Goal: Information Seeking & Learning: Learn about a topic

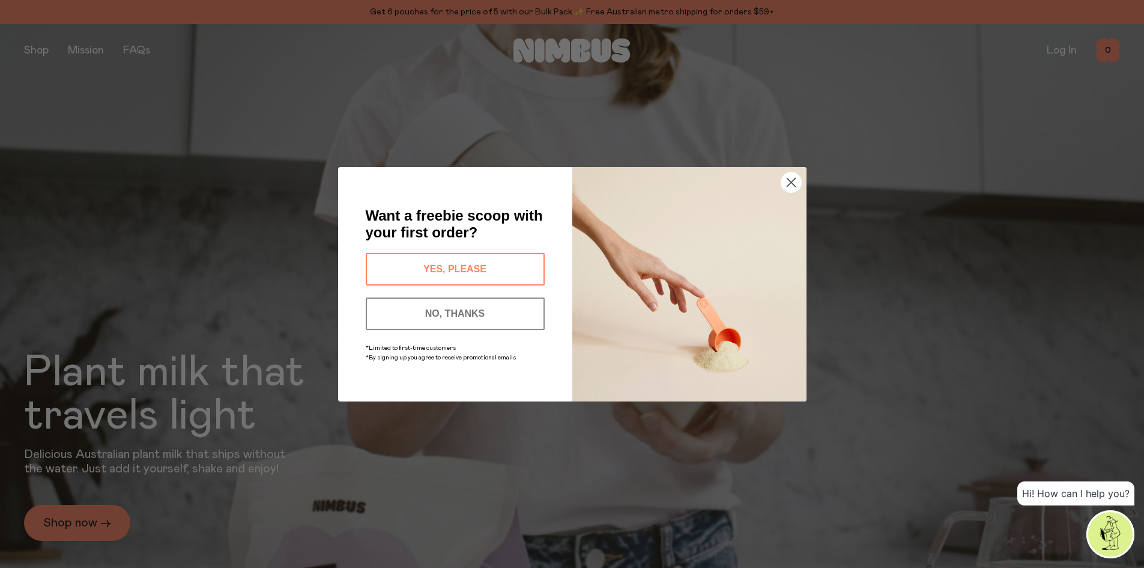
click at [790, 183] on icon "Close dialog" at bounding box center [791, 182] width 8 height 8
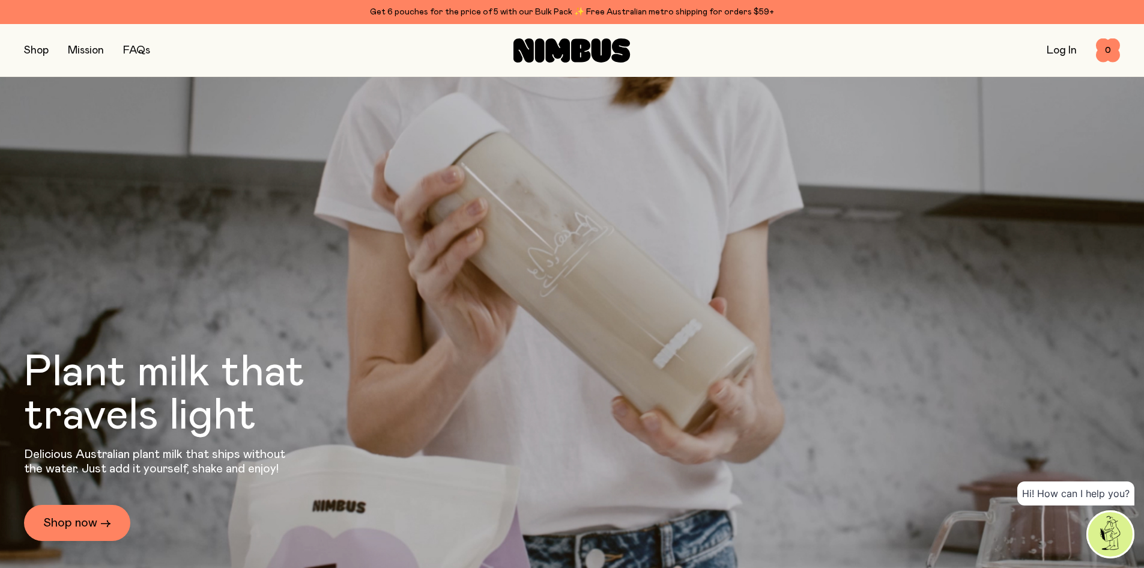
click at [26, 55] on button "button" at bounding box center [36, 50] width 25 height 17
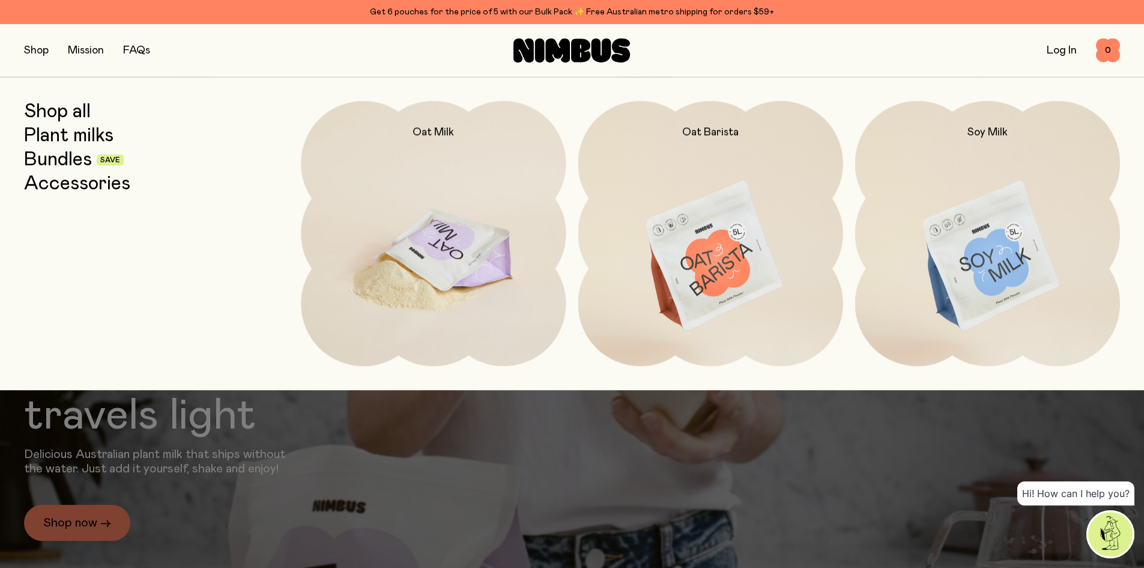
click at [452, 243] on img at bounding box center [433, 256] width 265 height 311
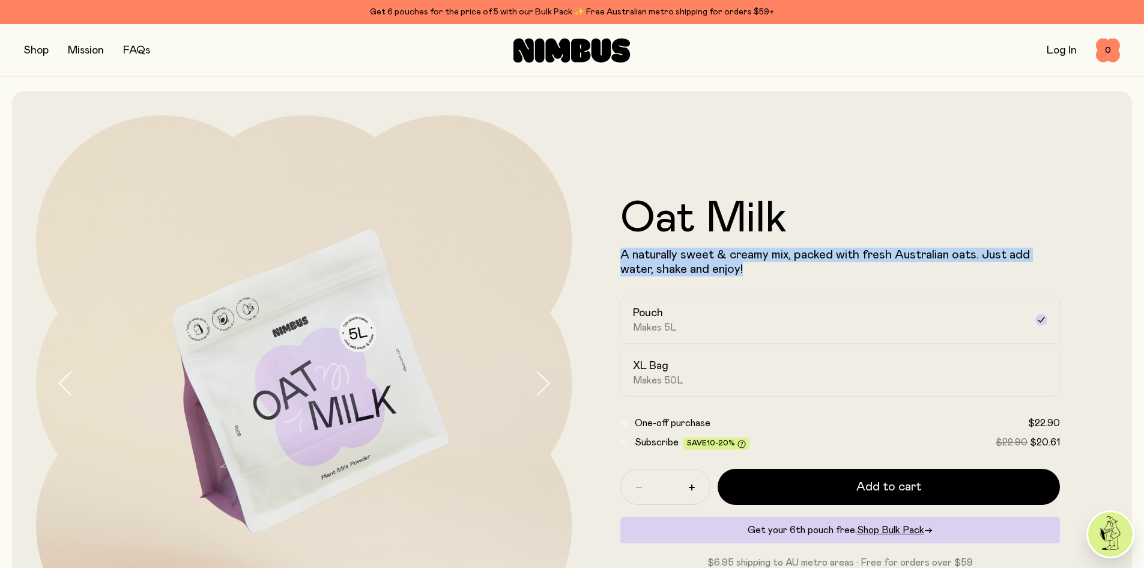
drag, startPoint x: 749, startPoint y: 270, endPoint x: 606, endPoint y: 250, distance: 144.9
click at [606, 250] on form "Oat Milk A naturally sweet & creamy mix, packed with fresh Australian oats. Jus…" at bounding box center [840, 383] width 536 height 372
copy p "A naturally sweet & creamy mix, packed with fresh Australian oats. Just add wat…"
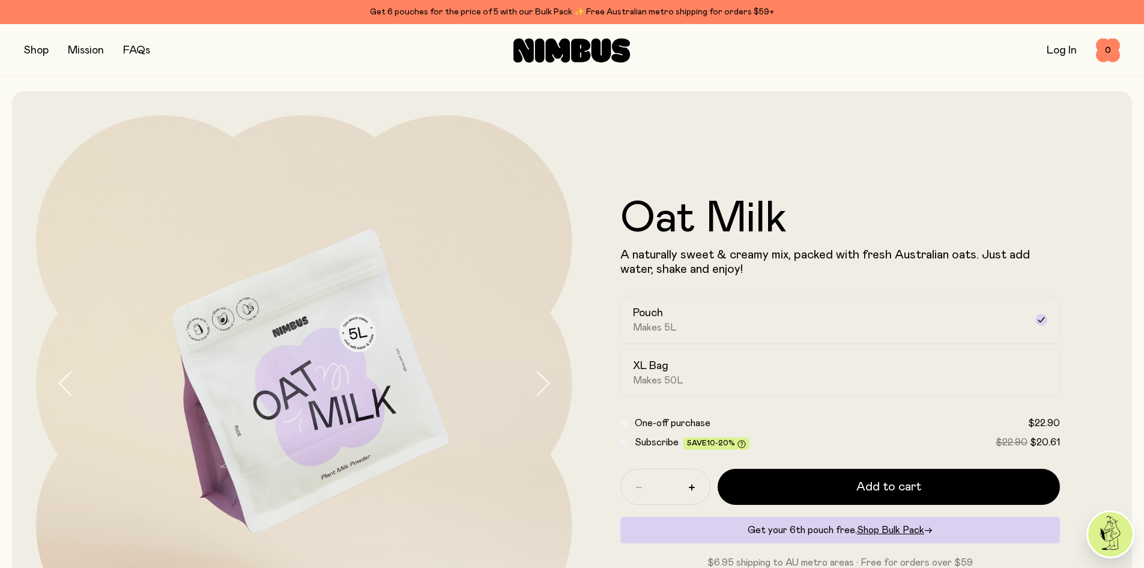
click at [593, 288] on form "Oat Milk A naturally sweet & creamy mix, packed with fresh Australian oats. Jus…" at bounding box center [840, 383] width 536 height 372
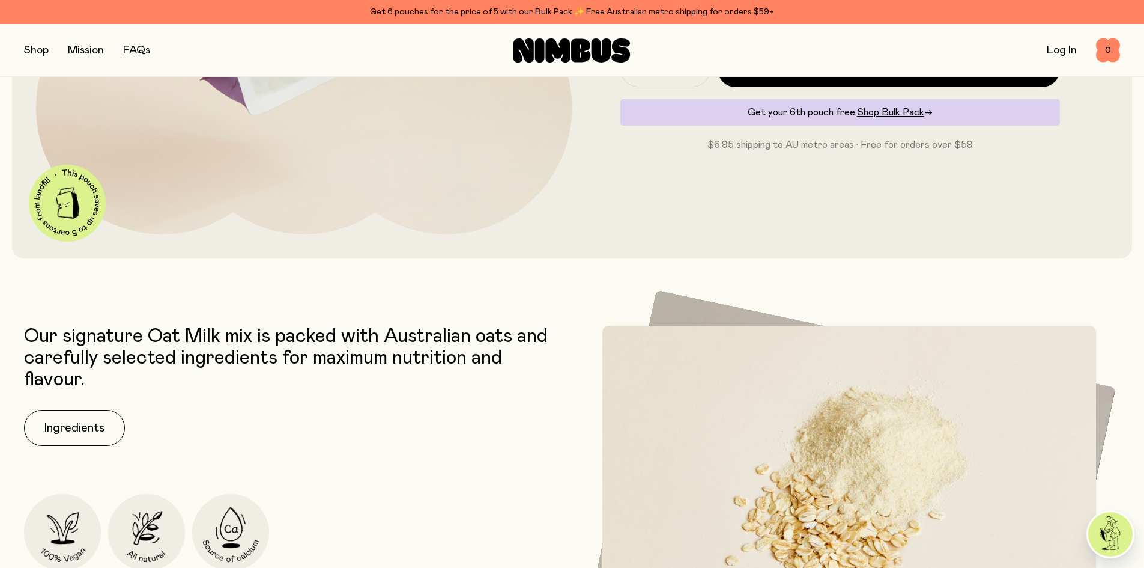
scroll to position [420, 0]
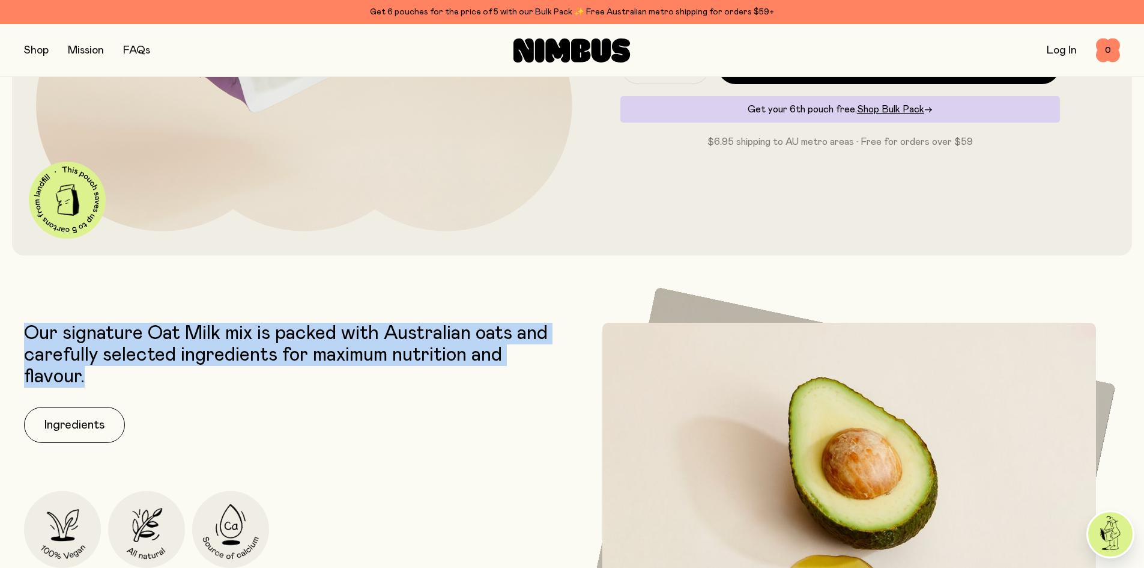
drag, startPoint x: 100, startPoint y: 369, endPoint x: 31, endPoint y: 336, distance: 76.0
click at [31, 336] on p "Our signature Oat Milk mix is packed with Australian oats and carefully selecte…" at bounding box center [295, 354] width 542 height 65
copy p "Our signature Oat Milk mix is packed with Australian oats and carefully selecte…"
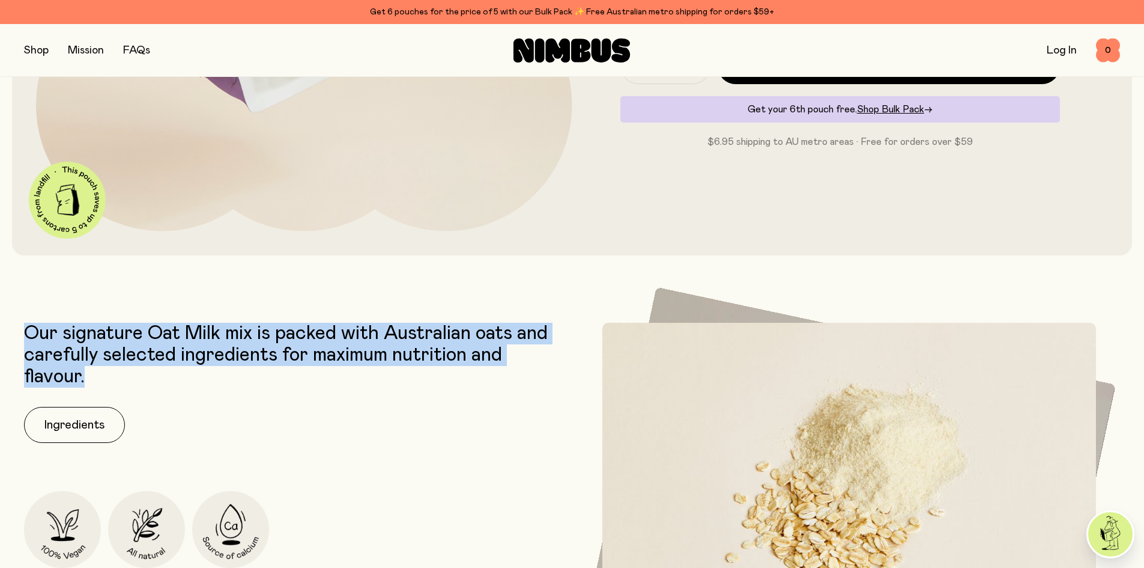
click at [554, 401] on div "Our signature Oat Milk mix is packed with Australian oats and carefully selecte…" at bounding box center [295, 507] width 542 height 371
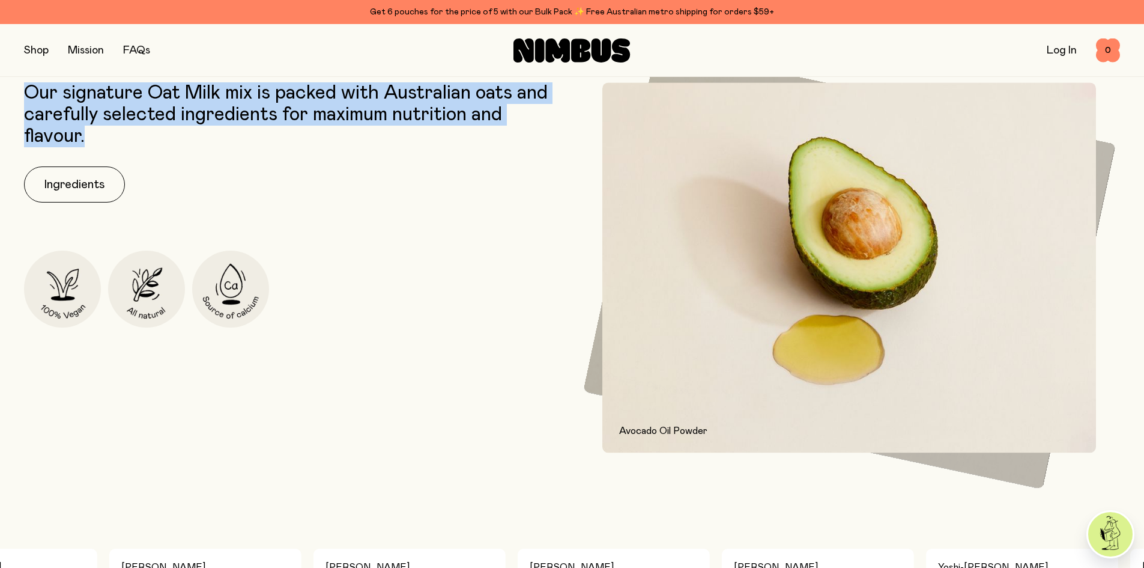
click at [538, 380] on div "Our signature Oat Milk mix is packed with Australian oats and carefully selecte…" at bounding box center [295, 267] width 542 height 371
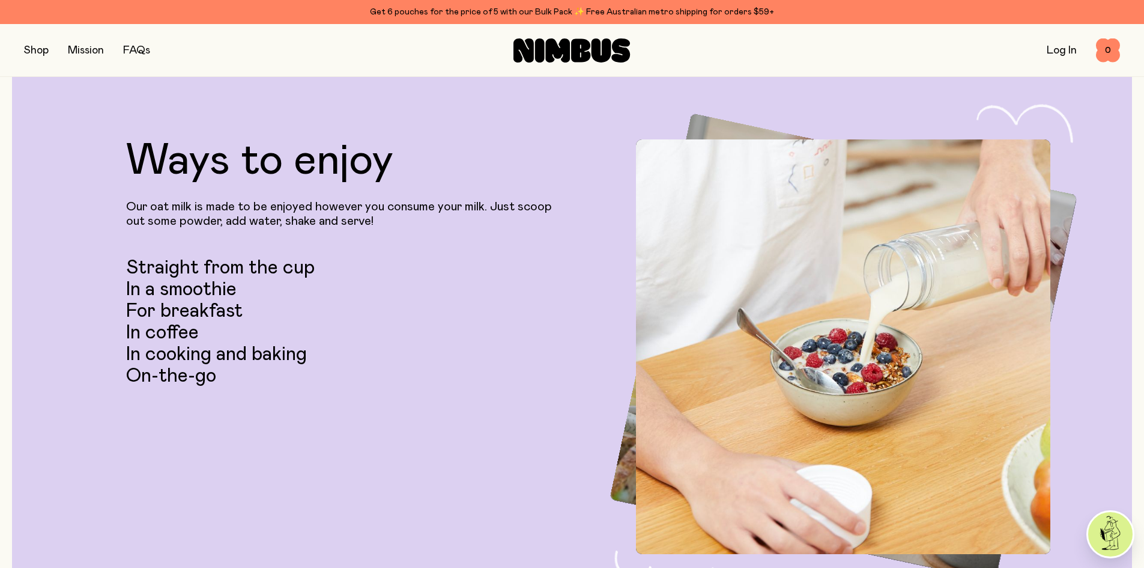
scroll to position [2402, 0]
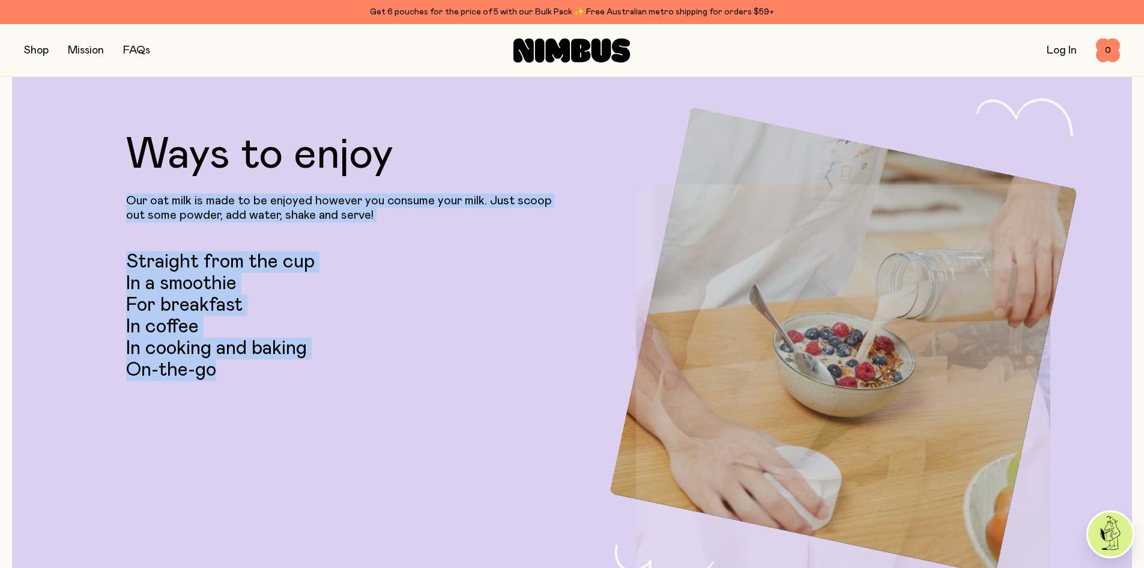
drag, startPoint x: 224, startPoint y: 370, endPoint x: 117, endPoint y: 200, distance: 200.8
click at [117, 200] on div "Ways to enjoy Our oat milk is made to be enjoyed however you consume your milk.…" at bounding box center [572, 340] width 1072 height 415
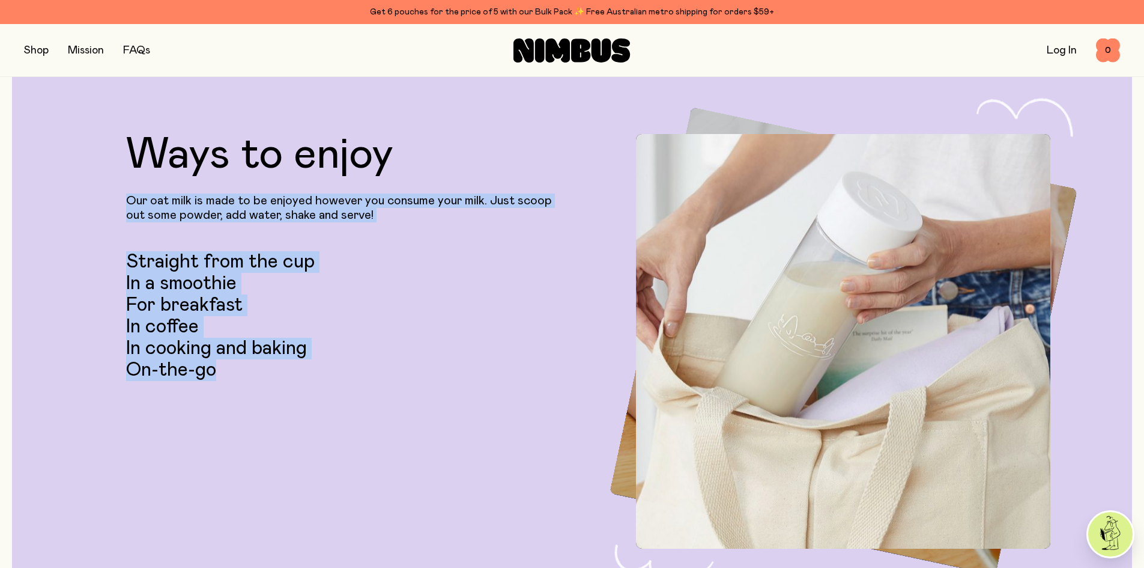
copy div "Our oat milk is made to be enjoyed however you consume your milk. Just scoop ou…"
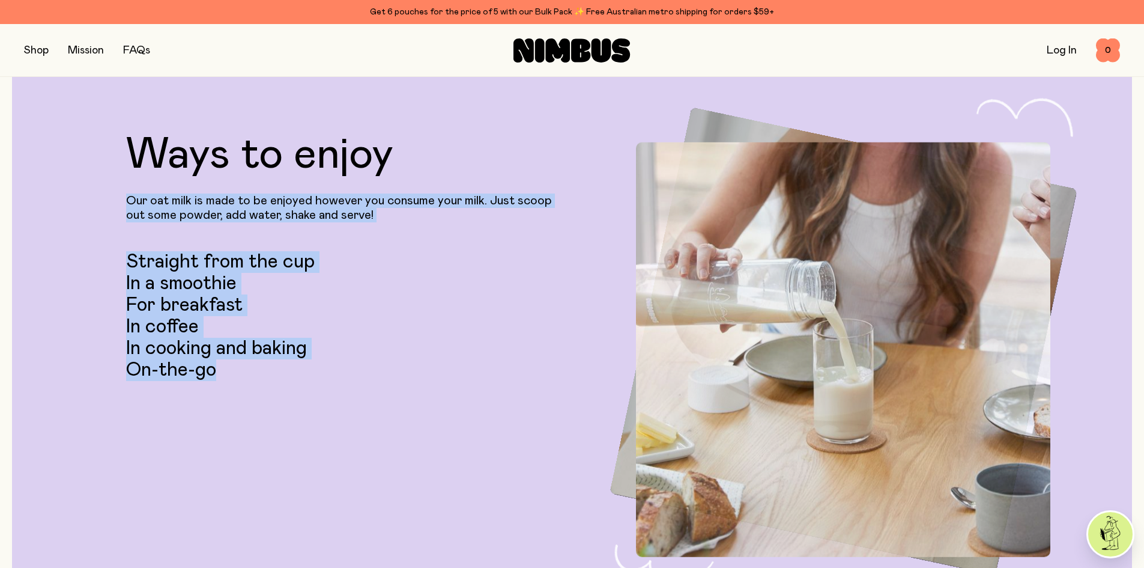
click at [524, 359] on li "In cooking and baking" at bounding box center [346, 370] width 440 height 22
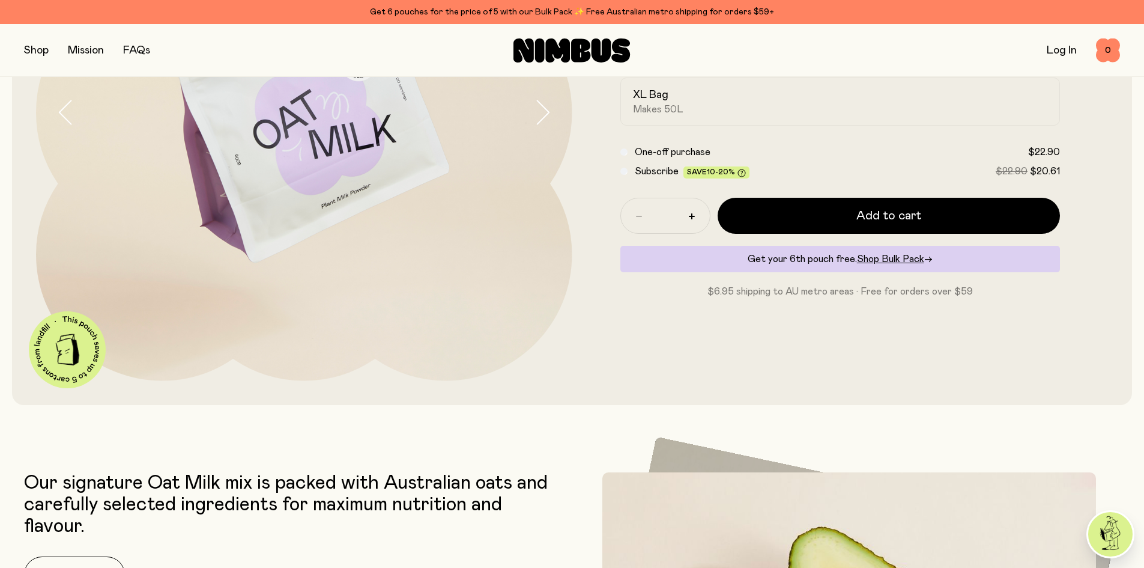
scroll to position [0, 0]
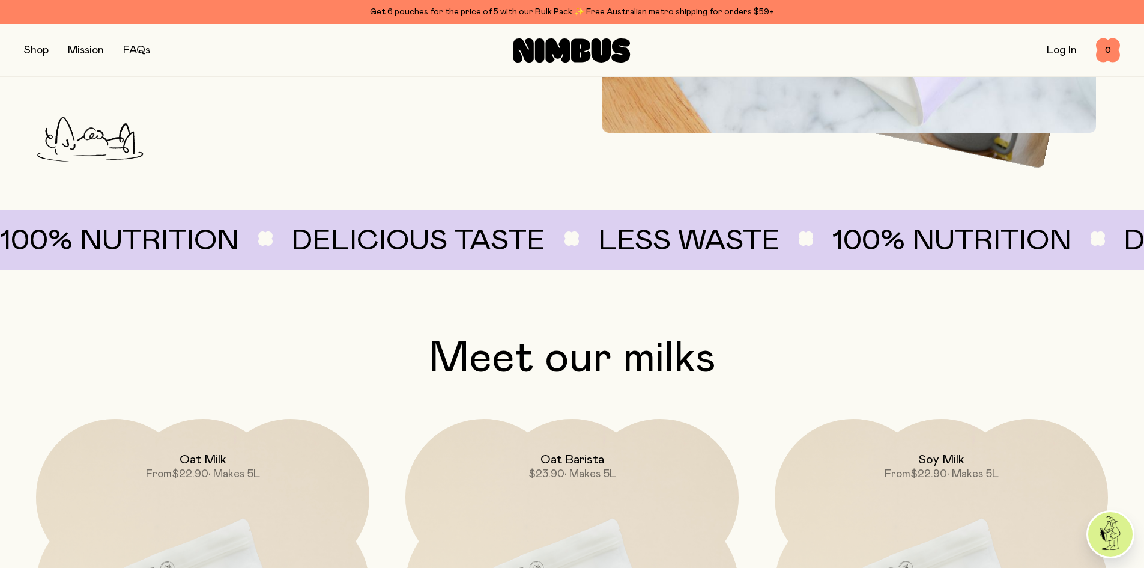
scroll to position [1201, 0]
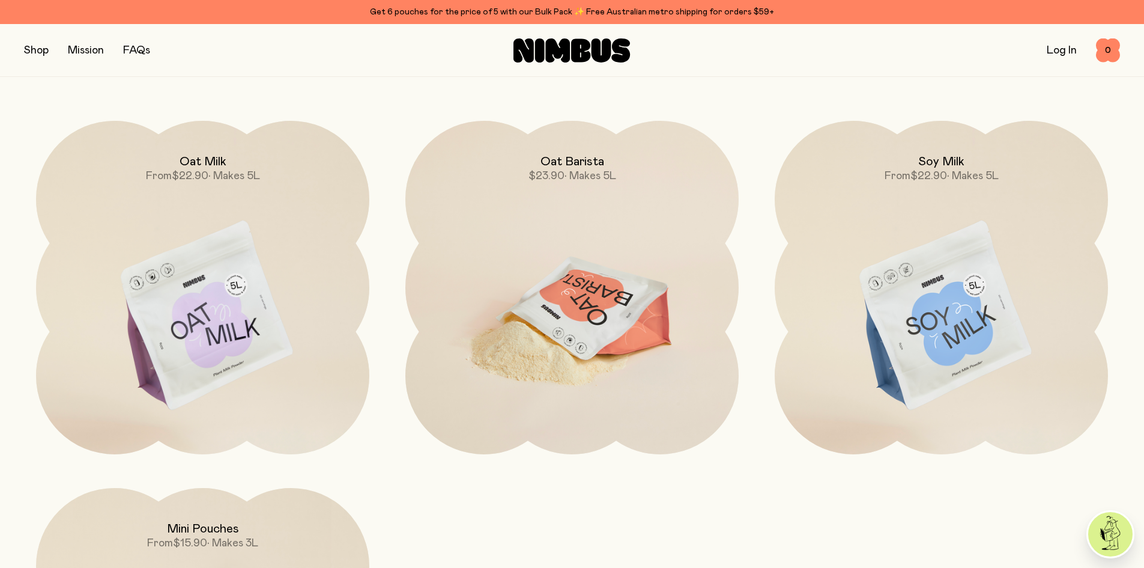
click at [572, 288] on img at bounding box center [571, 317] width 333 height 392
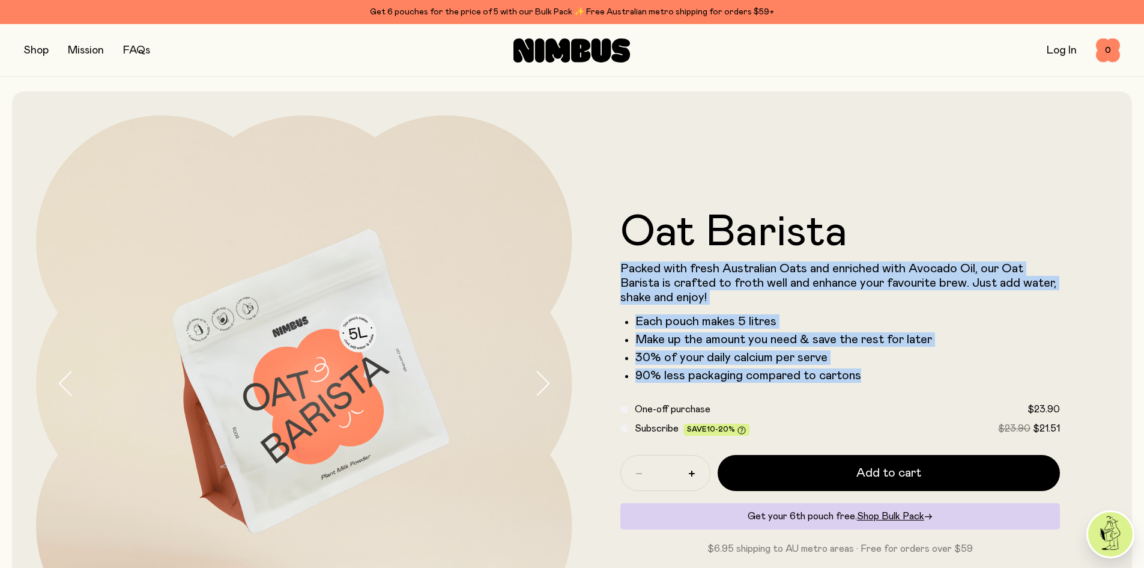
drag, startPoint x: 859, startPoint y: 376, endPoint x: 617, endPoint y: 268, distance: 265.1
click at [617, 268] on form "Oat Barista Packed with fresh Australian Oats and enriched with Avocado Oil, ou…" at bounding box center [840, 383] width 536 height 345
copy div "Packed with fresh Australian Oats and enriched with Avocado Oil, our Oat Barist…"
click at [598, 356] on form "Oat Barista Packed with fresh Australian Oats and enriched with Avocado Oil, ou…" at bounding box center [840, 383] width 536 height 345
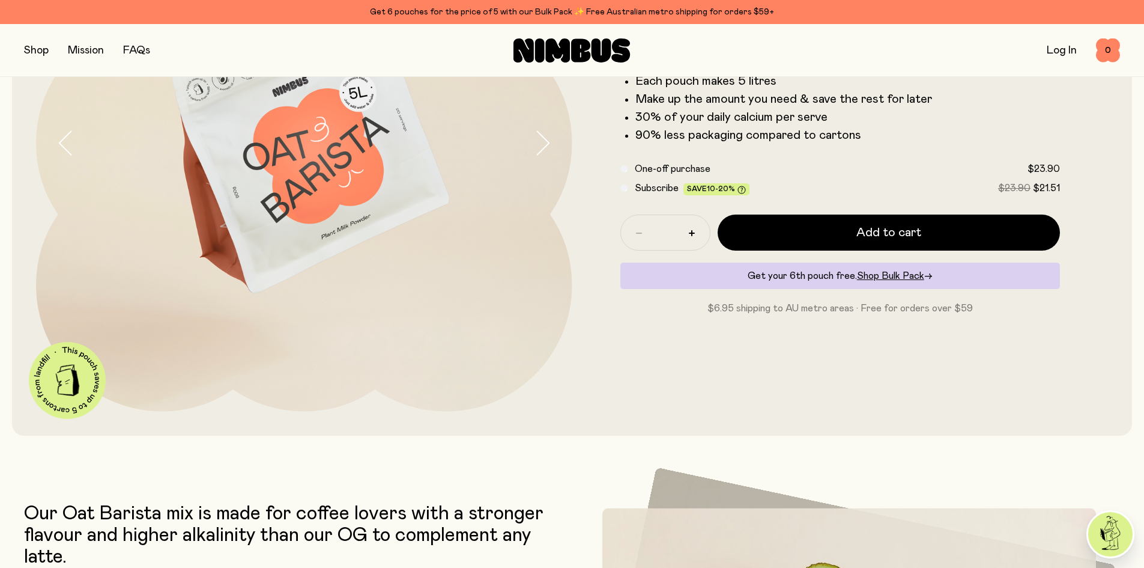
scroll to position [420, 0]
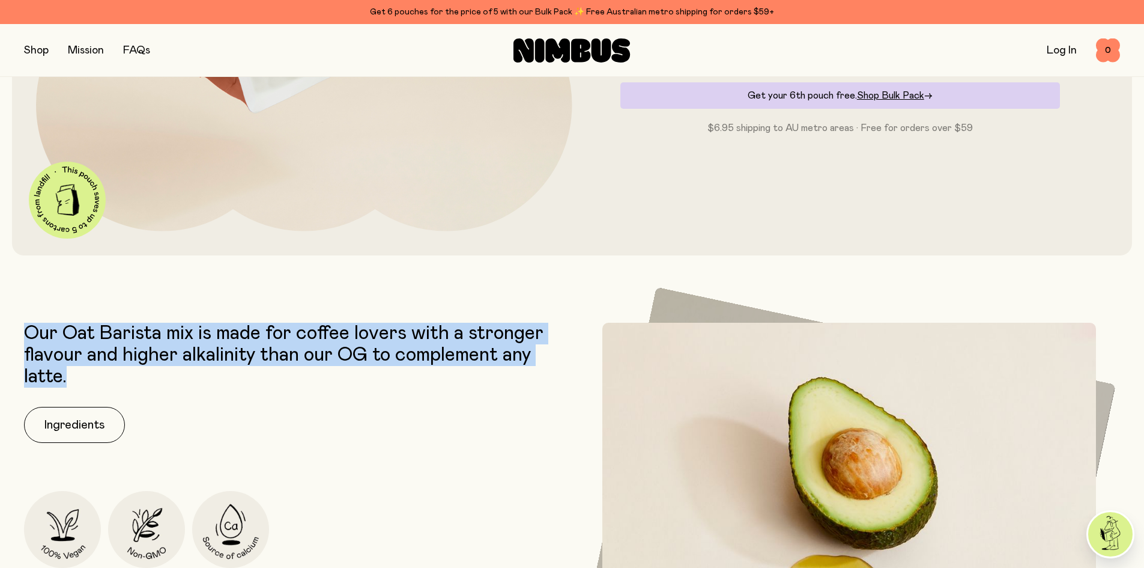
drag, startPoint x: 98, startPoint y: 372, endPoint x: 25, endPoint y: 318, distance: 91.2
copy p "Our Oat Barista mix is made for coffee lovers with a stronger flavour and highe…"
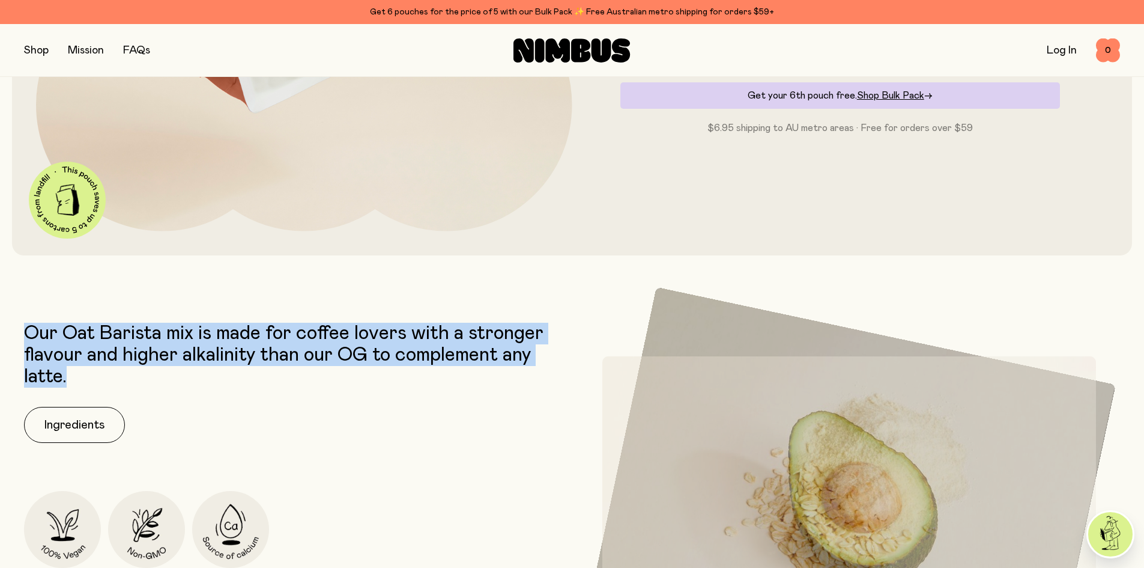
click at [568, 431] on div "Our Oat Barista mix is made for coffee lovers with a stronger flavour and highe…" at bounding box center [572, 507] width 1096 height 371
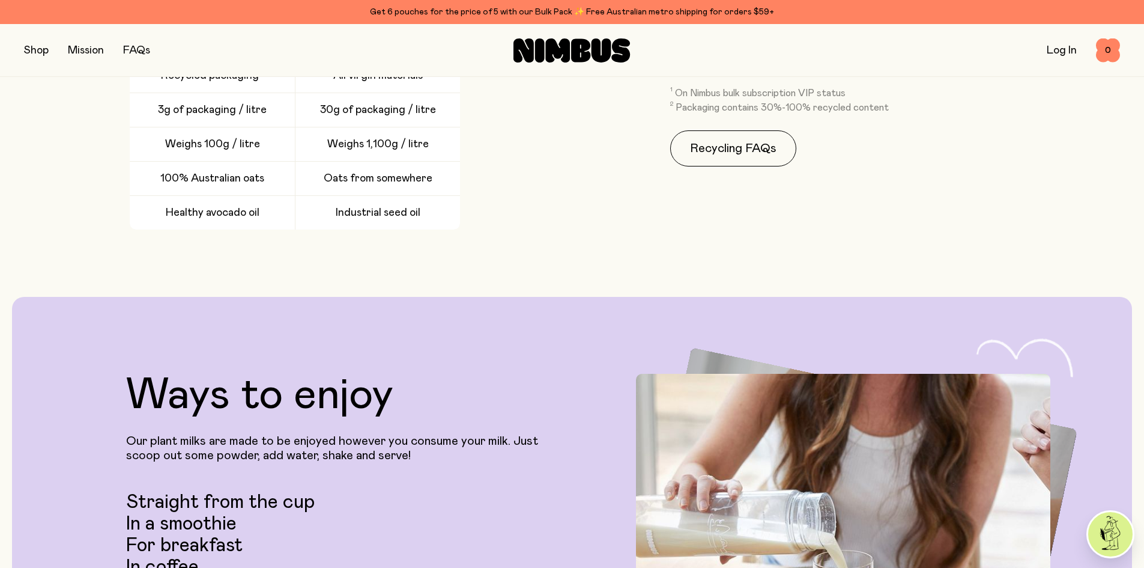
scroll to position [2402, 0]
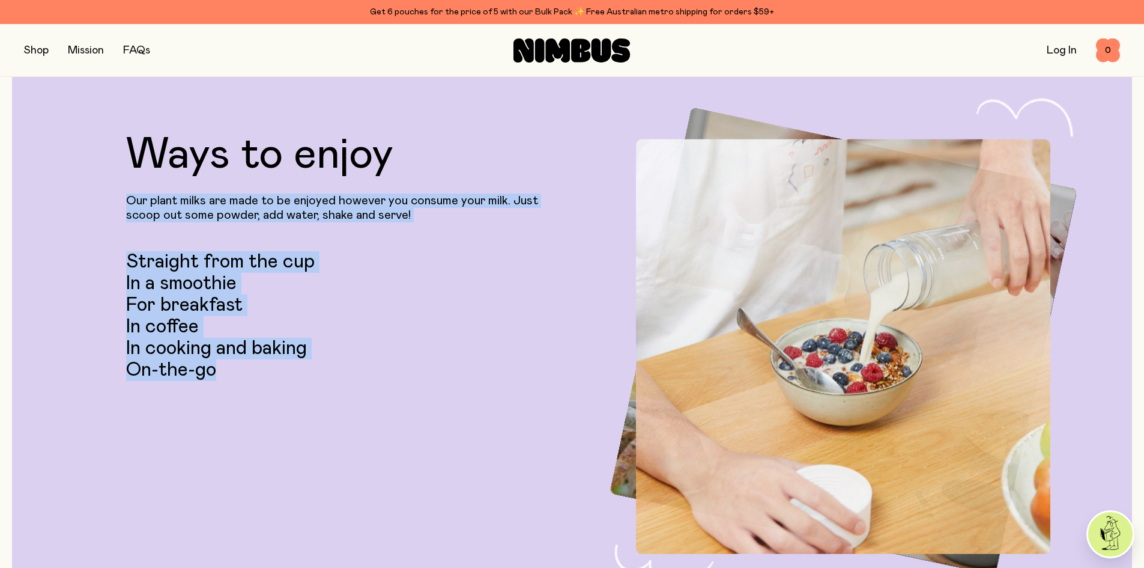
drag, startPoint x: 225, startPoint y: 369, endPoint x: 123, endPoint y: 195, distance: 202.4
click at [123, 195] on div "Ways to enjoy Our plant milks are made to be enjoyed however you consume your m…" at bounding box center [572, 340] width 1072 height 415
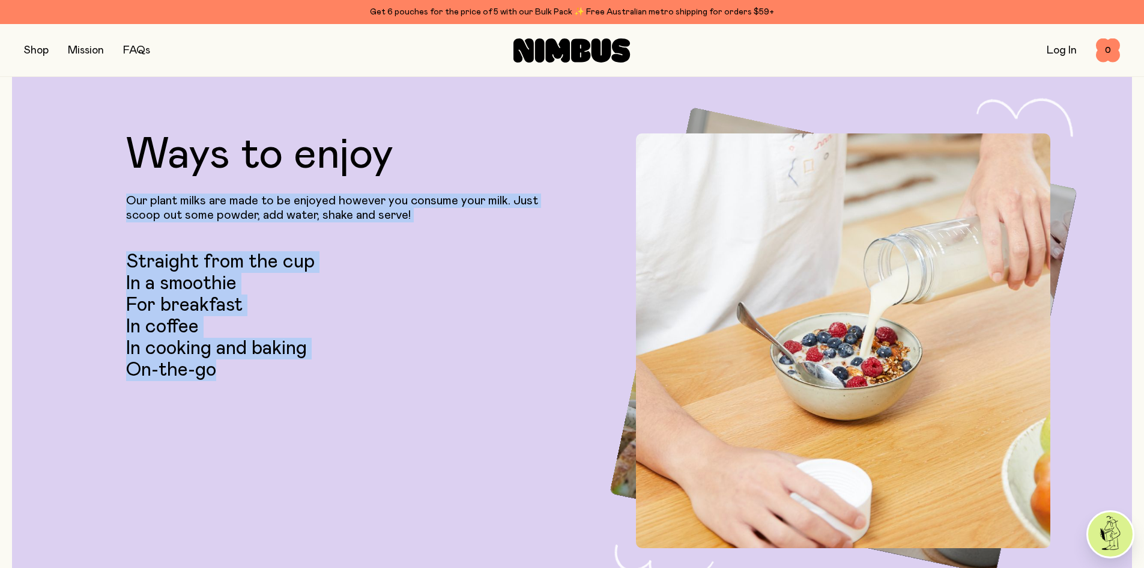
copy div "Our plant milks are made to be enjoyed however you consume your milk. Just scoo…"
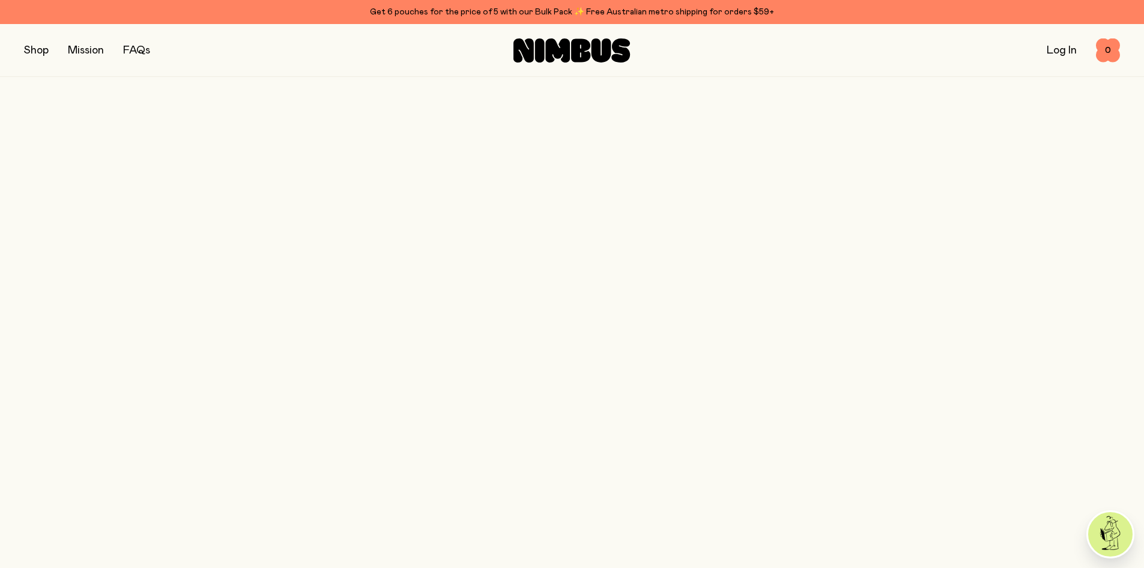
scroll to position [1201, 0]
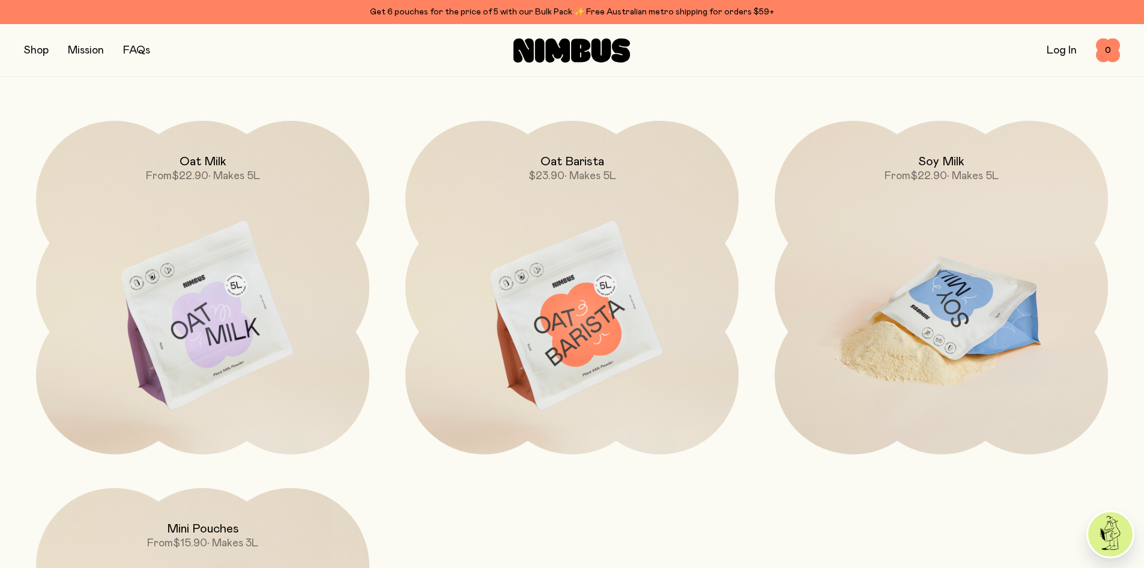
click at [967, 318] on img at bounding box center [941, 317] width 333 height 392
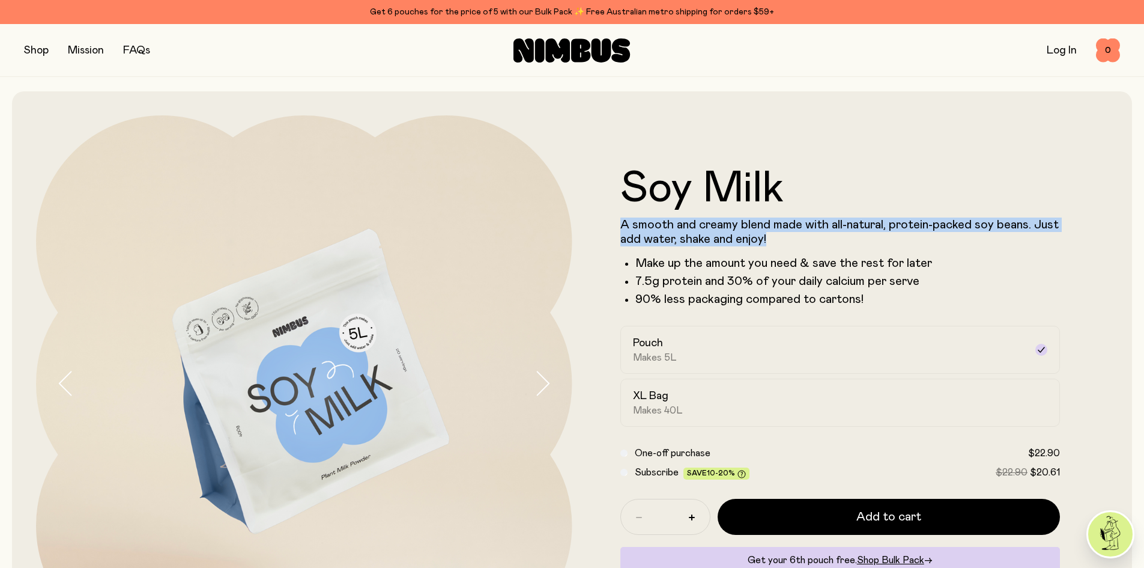
drag, startPoint x: 771, startPoint y: 238, endPoint x: 613, endPoint y: 227, distance: 158.9
click at [613, 227] on form "Soy Milk A smooth and creamy blend made with all-natural, protein-packed soy be…" at bounding box center [840, 383] width 536 height 432
copy p "A smooth and creamy blend made with all-natural, protein-packed soy beans. Just…"
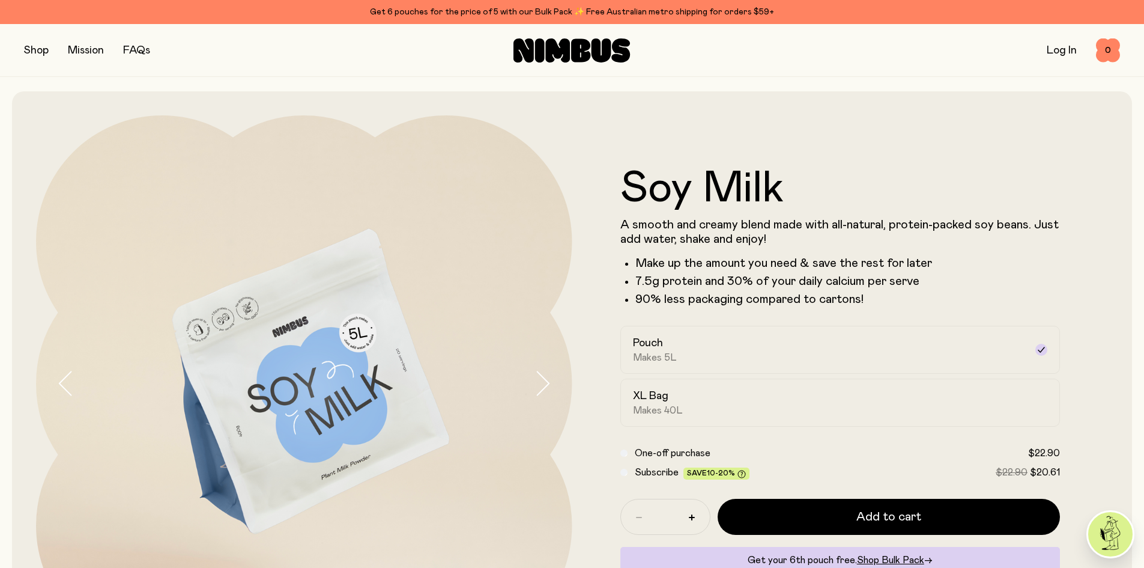
click at [597, 309] on form "Soy Milk A smooth and creamy blend made with all-natural, protein-packed soy be…" at bounding box center [840, 383] width 536 height 432
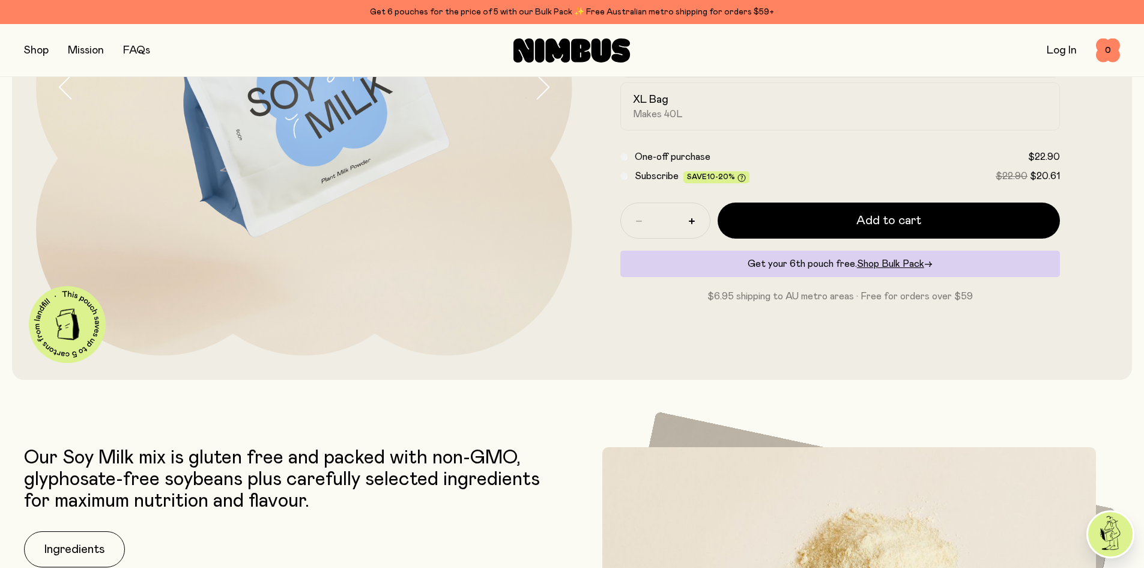
scroll to position [360, 0]
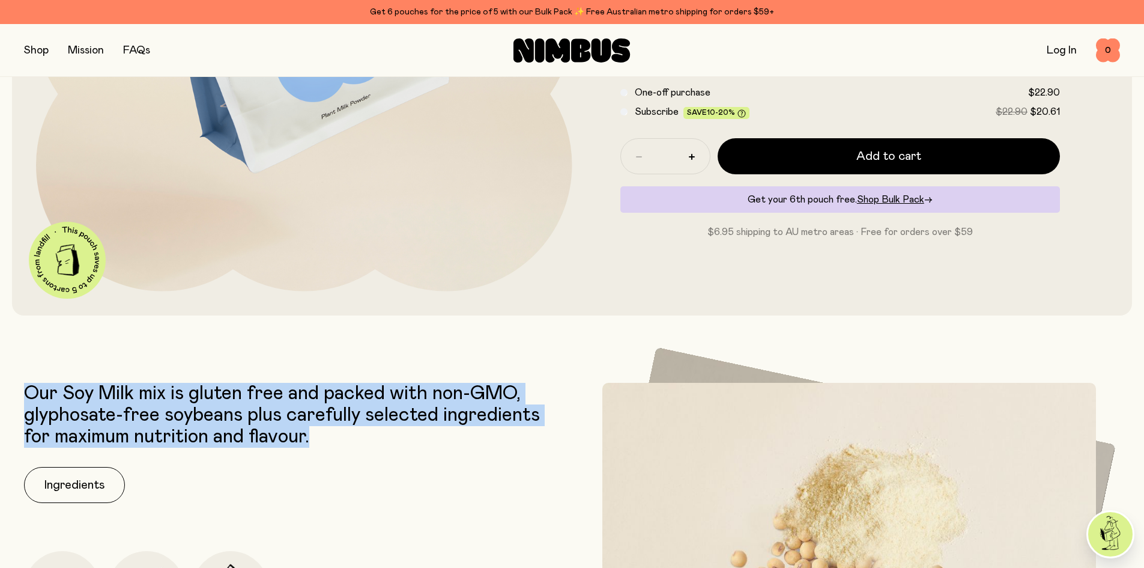
drag, startPoint x: 325, startPoint y: 436, endPoint x: 28, endPoint y: 393, distance: 301.0
click at [28, 393] on p "Our Soy Milk mix is gluten free and packed with non-GMO, glyphosate-free soybea…" at bounding box center [295, 415] width 542 height 65
copy p "Our Soy Milk mix is gluten free and packed with non-GMO, glyphosate-free soybea…"
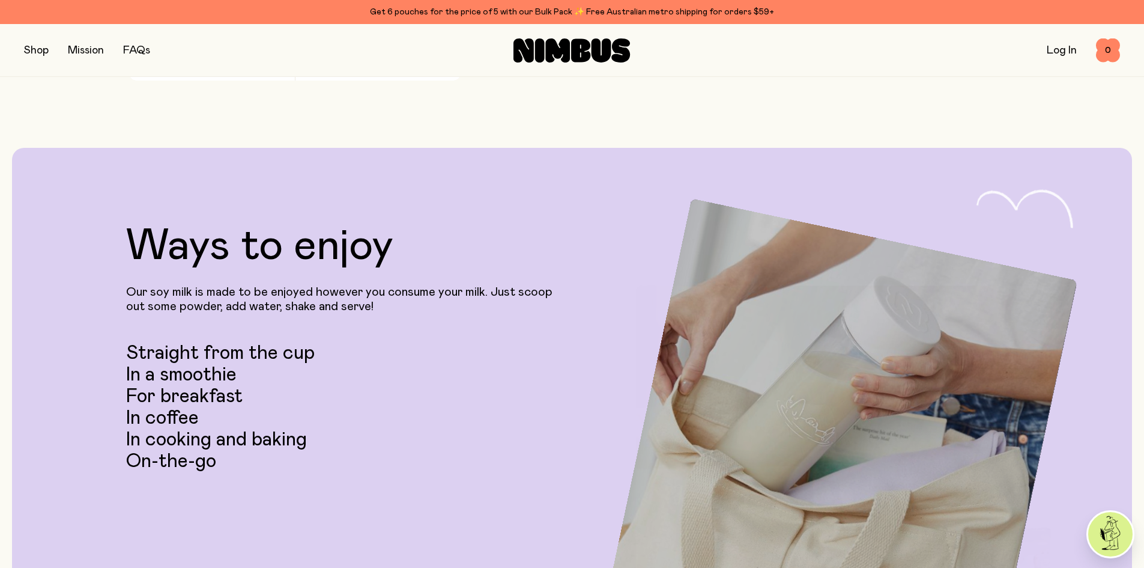
scroll to position [2402, 0]
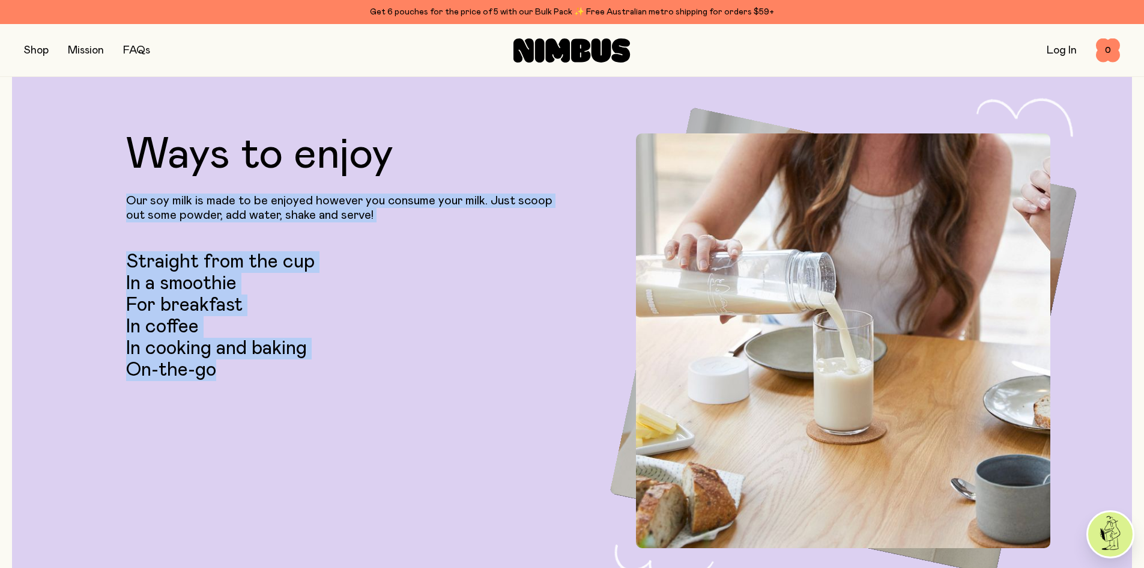
drag, startPoint x: 259, startPoint y: 369, endPoint x: 117, endPoint y: 193, distance: 226.8
click at [117, 193] on div "Ways to enjoy Our soy milk is made to be enjoyed however you consume your milk.…" at bounding box center [572, 340] width 1072 height 415
copy div "Our soy milk is made to be enjoyed however you consume your milk. Just scoop ou…"
